Goal: Task Accomplishment & Management: Use online tool/utility

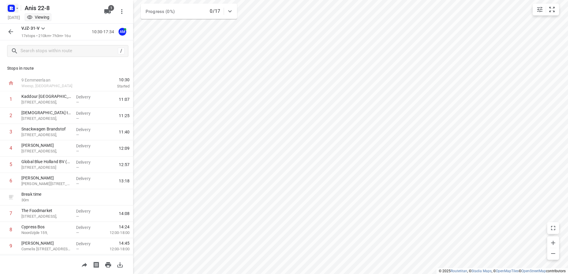
click at [18, 9] on icon "button" at bounding box center [17, 8] width 5 height 5
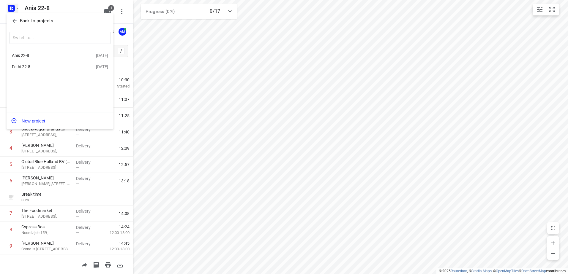
click at [22, 67] on div "Fethi 22-8" at bounding box center [46, 66] width 68 height 5
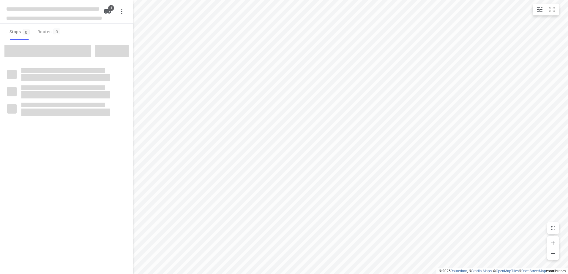
type input "distance"
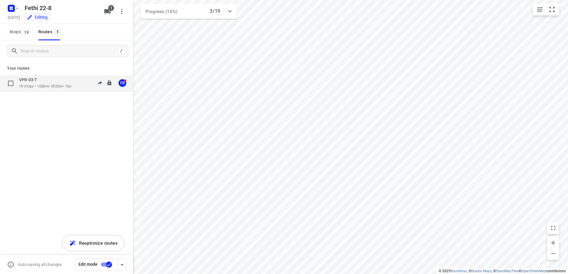
click at [34, 83] on div "VPR-03-T" at bounding box center [45, 80] width 52 height 7
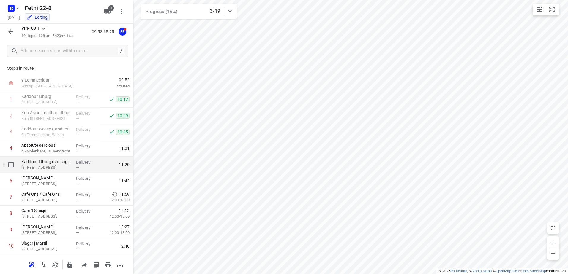
click at [50, 168] on p "[STREET_ADDRESS]" at bounding box center [46, 168] width 50 height 6
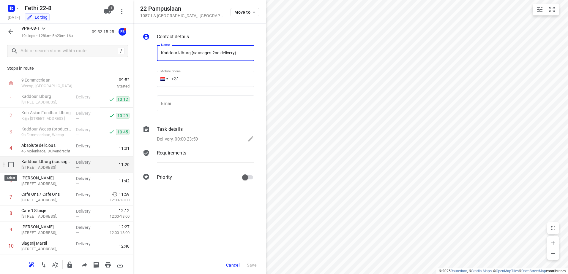
click at [11, 167] on input "checkbox" at bounding box center [11, 165] width 12 height 12
checkbox input "true"
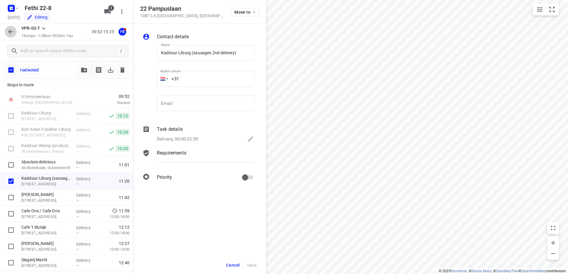
click at [9, 29] on icon "button" at bounding box center [10, 31] width 7 height 7
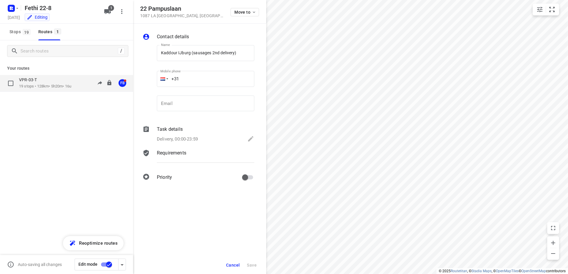
click at [24, 86] on p "19 stops • 128km • 5h20m • 16u" at bounding box center [45, 87] width 52 height 6
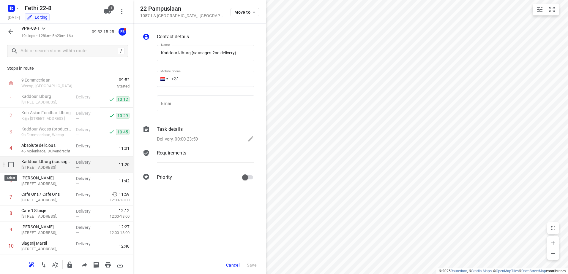
click at [10, 166] on input "checkbox" at bounding box center [11, 165] width 12 height 12
checkbox input "true"
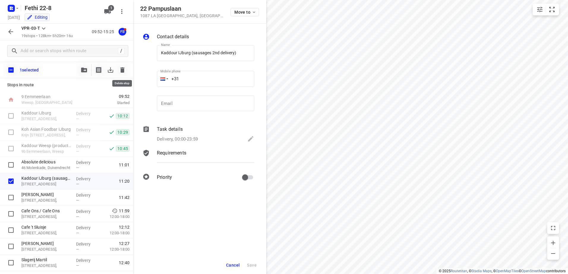
click at [121, 72] on icon "button" at bounding box center [122, 69] width 4 height 5
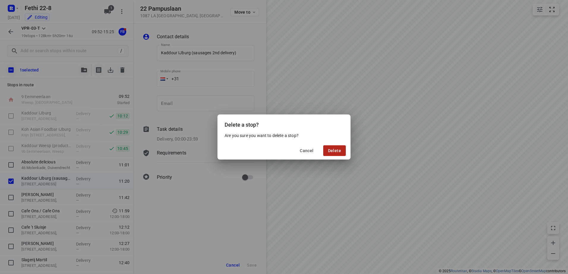
click at [340, 149] on span "Delete" at bounding box center [334, 151] width 13 height 5
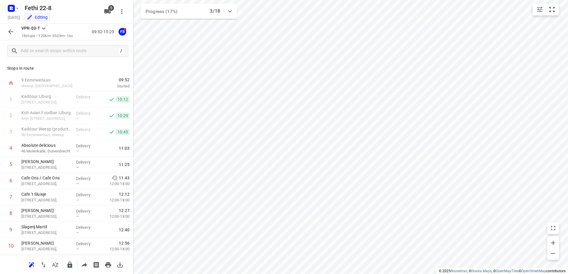
click at [10, 31] on icon "button" at bounding box center [10, 31] width 7 height 7
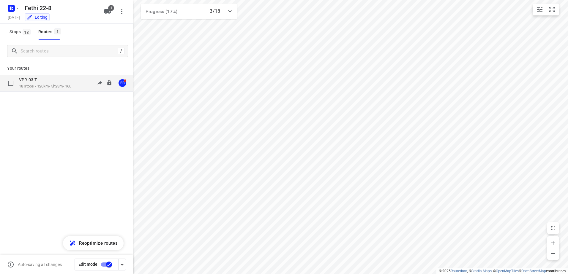
click at [41, 81] on div "VPR-03-T" at bounding box center [45, 80] width 52 height 7
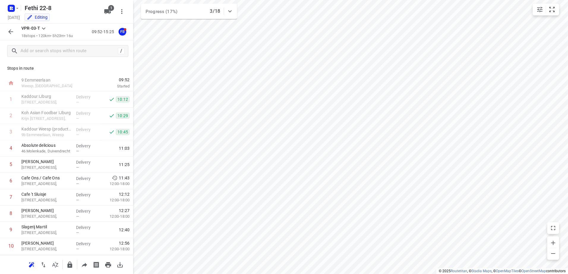
click at [8, 33] on icon "button" at bounding box center [10, 31] width 7 height 7
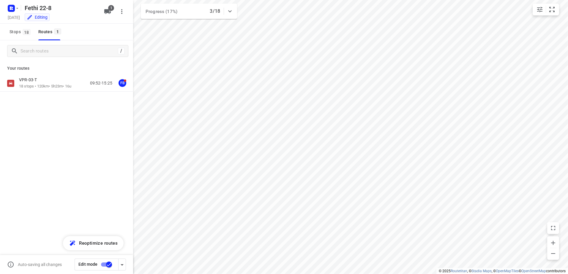
click at [105, 264] on input "checkbox" at bounding box center [109, 264] width 34 height 11
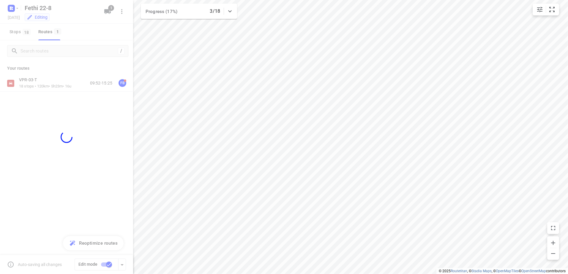
checkbox input "false"
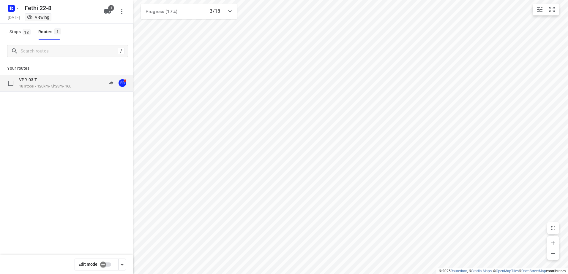
click at [25, 77] on div "VPR-03-T 18 stops • 120km • 5h23m • 16u 09:52-15:25 FB" at bounding box center [66, 83] width 133 height 17
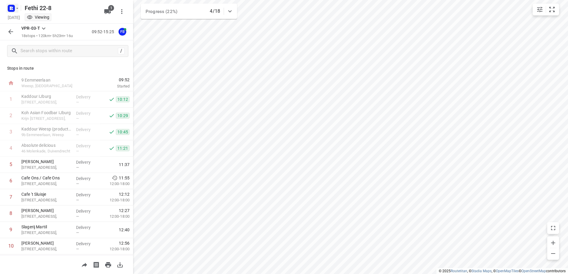
click at [18, 9] on icon "button" at bounding box center [17, 8] width 5 height 5
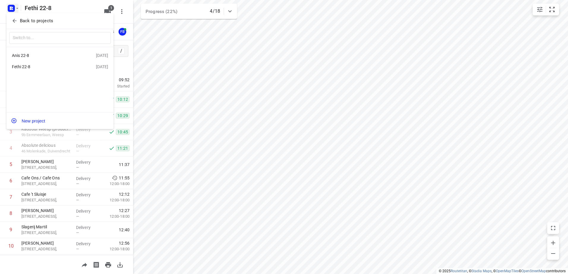
click at [25, 67] on div "Fethi 22-8" at bounding box center [46, 66] width 68 height 5
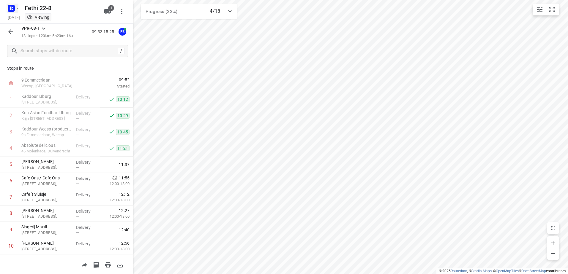
click at [18, 7] on icon "button" at bounding box center [17, 8] width 5 height 5
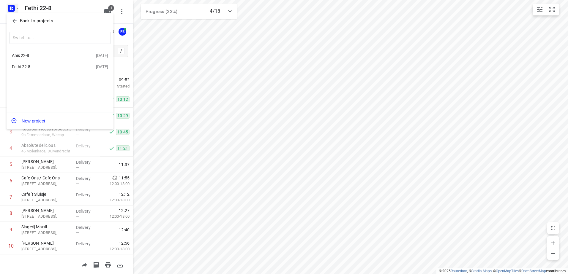
click at [25, 56] on div "Anis 22-8" at bounding box center [46, 55] width 68 height 5
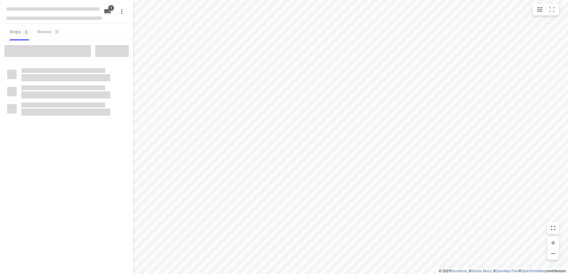
type input "distance"
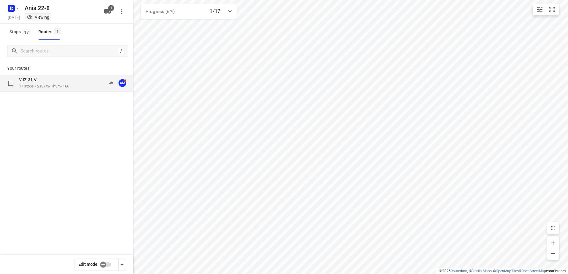
click at [37, 82] on p "VJZ-31-V" at bounding box center [29, 79] width 21 height 5
